Goal: Task Accomplishment & Management: Manage account settings

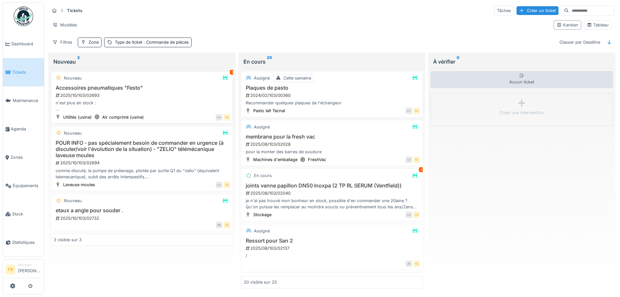
scroll to position [4, 0]
click at [114, 170] on h3 "etaux a angle pour souder ." at bounding box center [142, 210] width 176 height 6
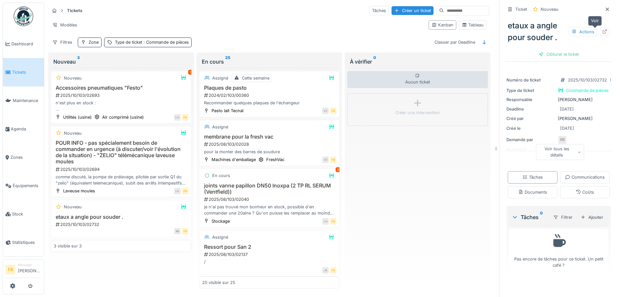
click at [310, 29] on icon at bounding box center [604, 31] width 5 height 4
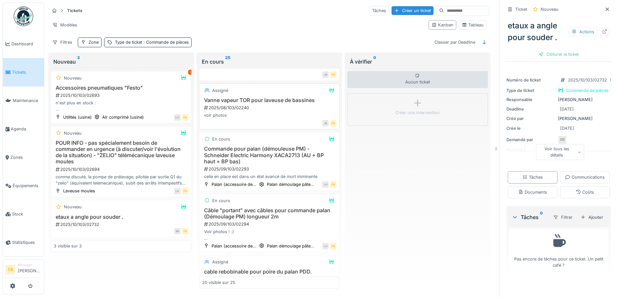
scroll to position [228, 0]
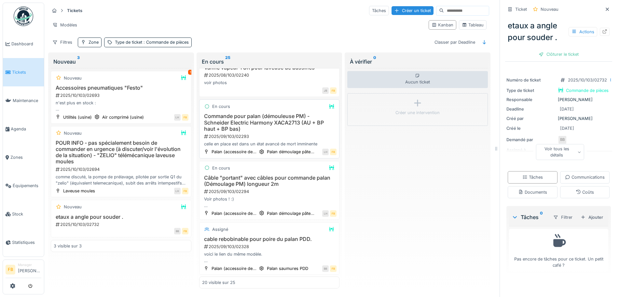
click at [267, 122] on h3 "Commande pour palan (démouleuse PM) - Schneider Electric Harmony XACA2713 (AU +…" at bounding box center [269, 122] width 135 height 19
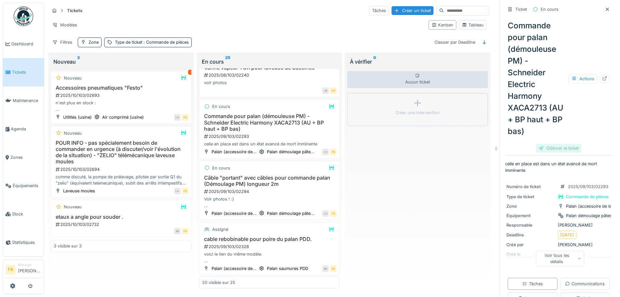
click at [310, 147] on div "Clôturer le ticket" at bounding box center [558, 148] width 45 height 9
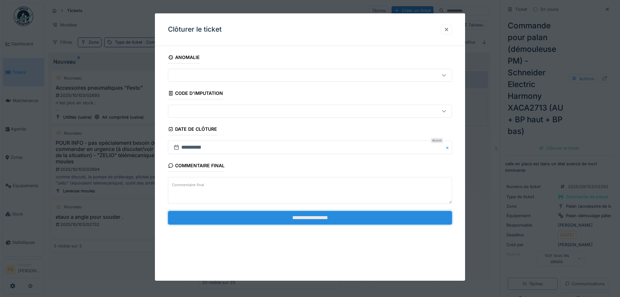
click at [310, 170] on input "**********" at bounding box center [310, 218] width 284 height 14
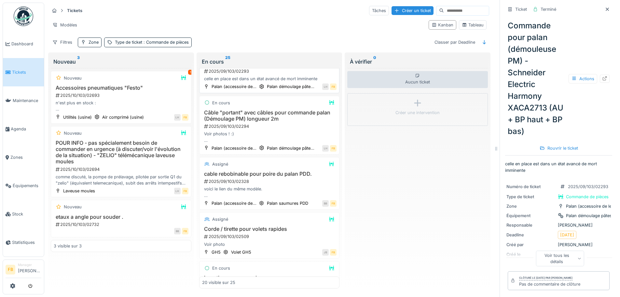
scroll to position [326, 0]
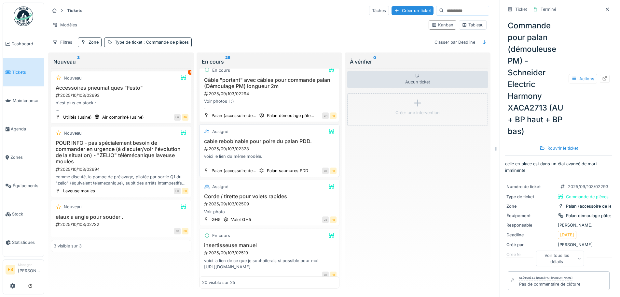
click at [256, 135] on div "Assigné" at bounding box center [269, 131] width 135 height 8
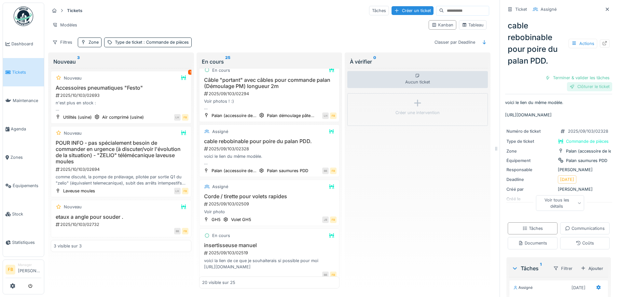
click at [310, 86] on div "Clôturer le ticket" at bounding box center [589, 86] width 45 height 9
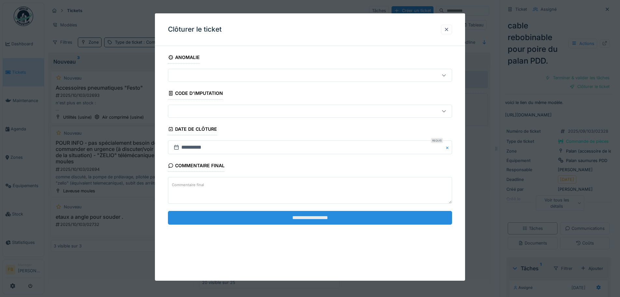
click at [310, 170] on input "**********" at bounding box center [310, 218] width 284 height 14
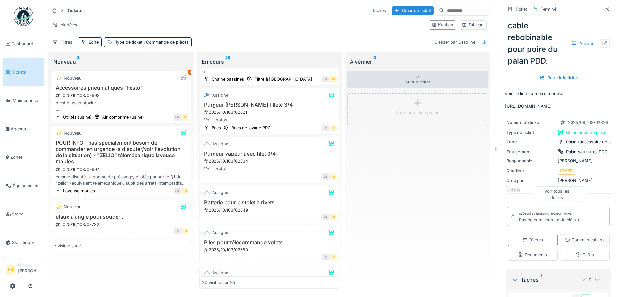
scroll to position [782, 0]
click at [277, 156] on h3 "Purgeur vapeur avec filet 3/4" at bounding box center [269, 153] width 135 height 6
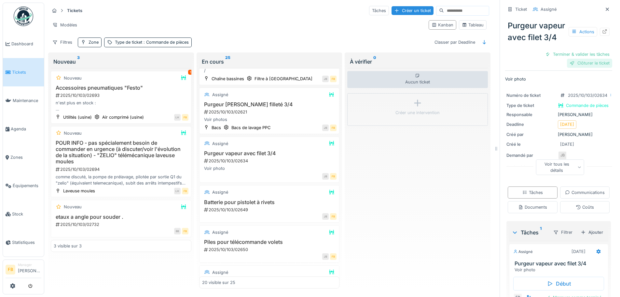
click at [310, 67] on div "Clôturer le ticket" at bounding box center [589, 63] width 45 height 9
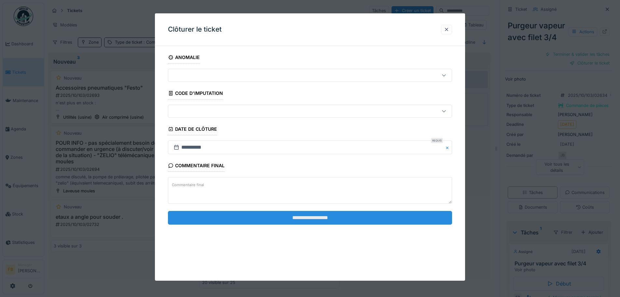
click at [310, 170] on input "**********" at bounding box center [310, 218] width 284 height 14
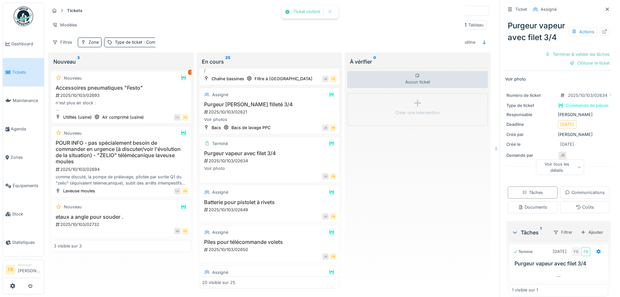
click at [310, 170] on div at bounding box center [310, 148] width 620 height 297
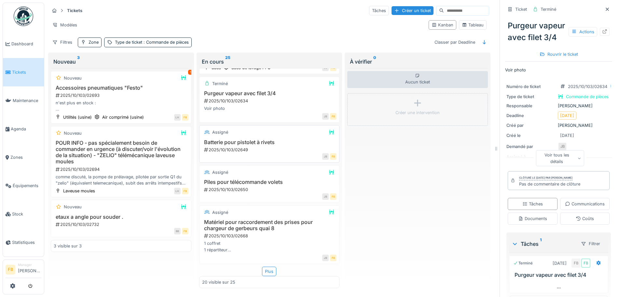
scroll to position [864, 0]
click at [273, 170] on h3 "Piles pour télécommande volets" at bounding box center [269, 182] width 135 height 6
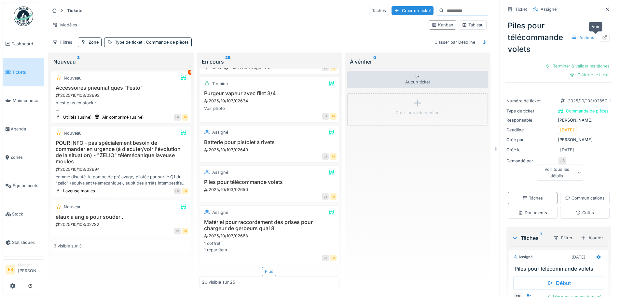
click at [310, 36] on icon at bounding box center [604, 37] width 5 height 4
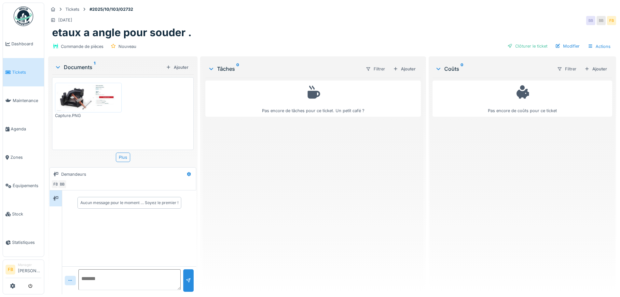
click at [81, 100] on img at bounding box center [89, 97] width 64 height 26
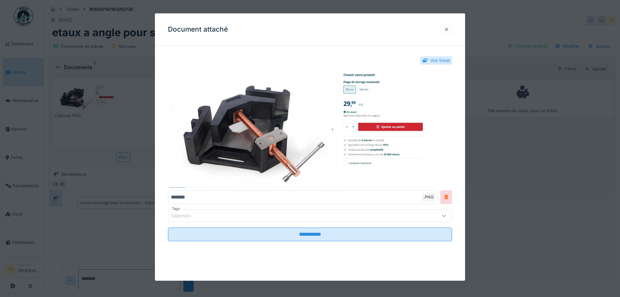
click at [449, 29] on div at bounding box center [446, 29] width 5 height 6
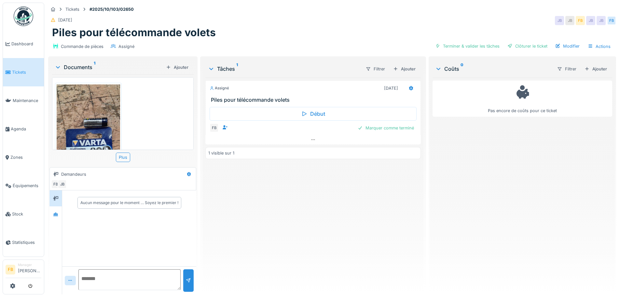
click at [97, 123] on img at bounding box center [89, 152] width 64 height 137
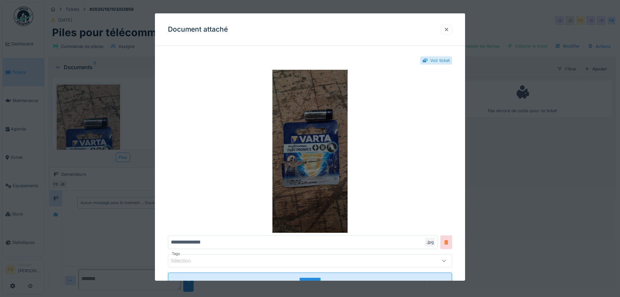
click at [318, 152] on img at bounding box center [310, 151] width 284 height 163
